Goal: Task Accomplishment & Management: Use online tool/utility

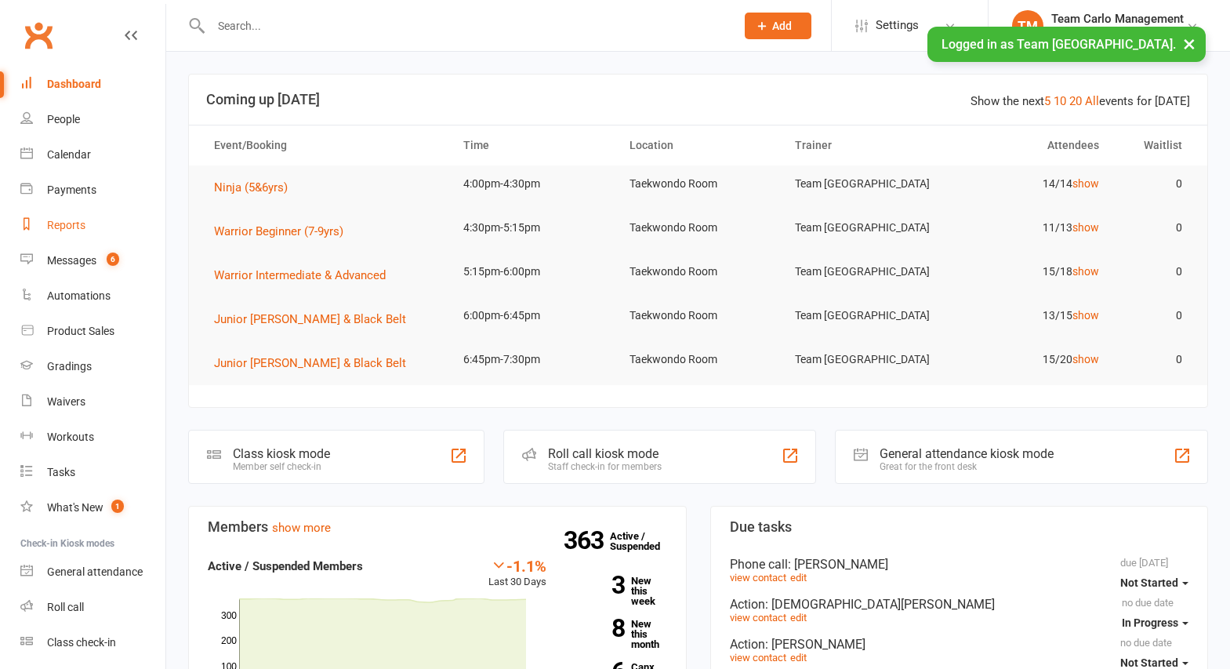
click at [66, 225] on div "Reports" at bounding box center [66, 225] width 38 height 13
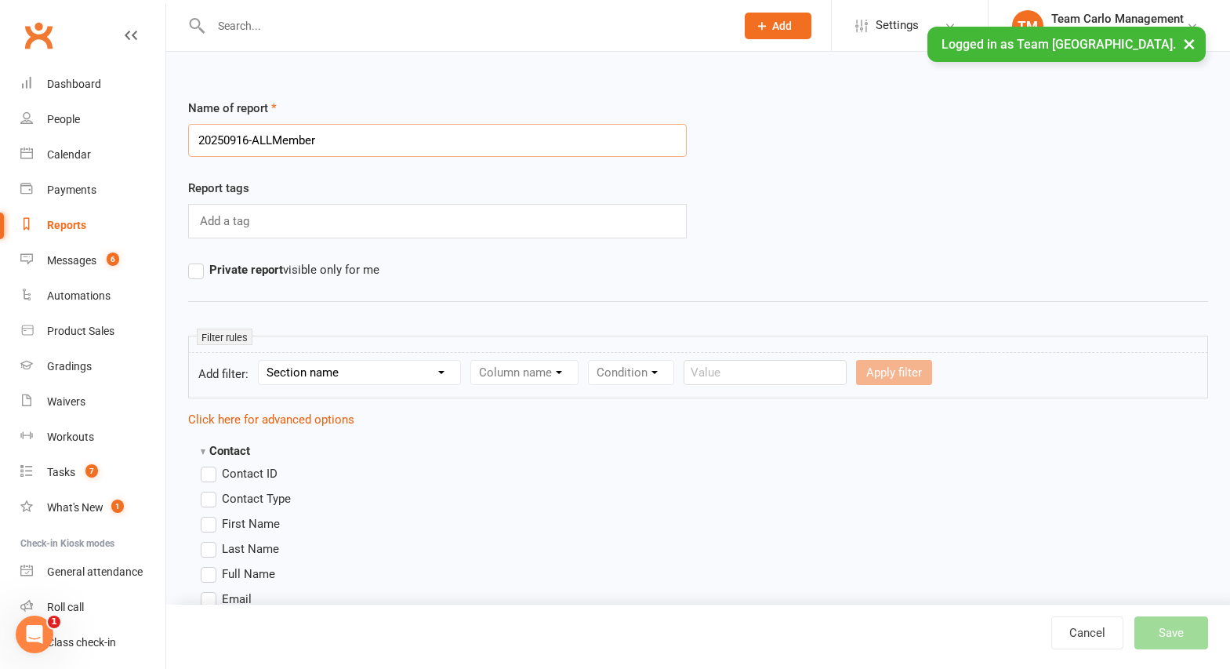
type input "20250916-ALLMembers"
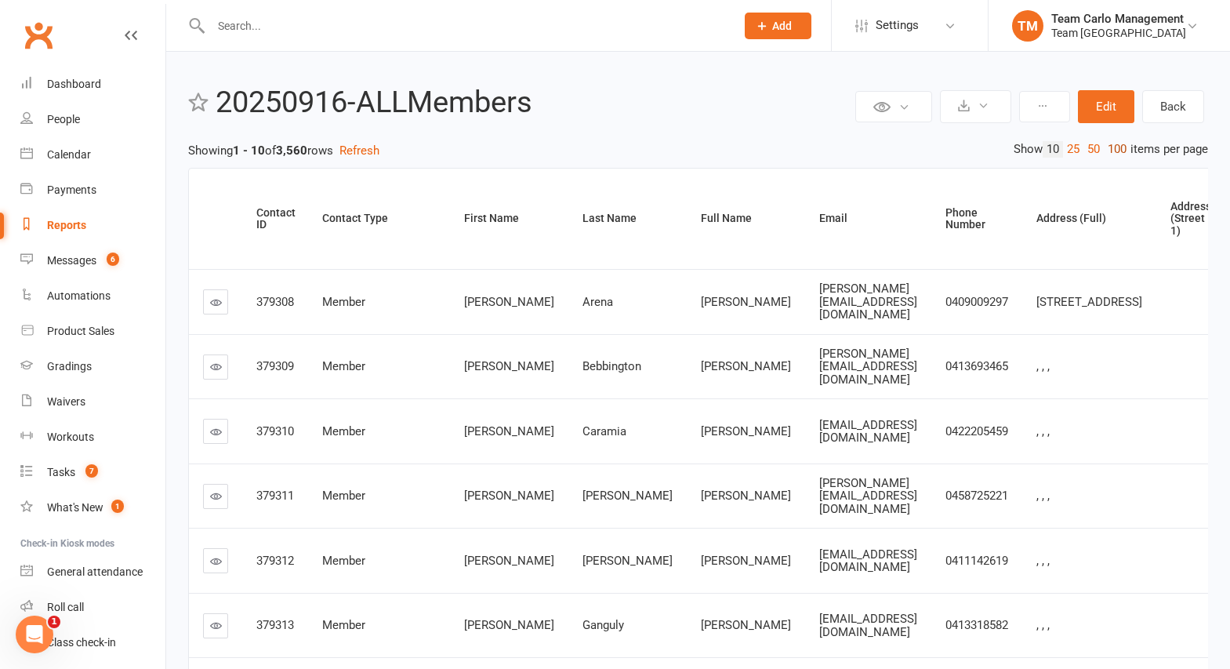
click at [1113, 149] on link "100" at bounding box center [1116, 149] width 27 height 16
